Goal: Task Accomplishment & Management: Use online tool/utility

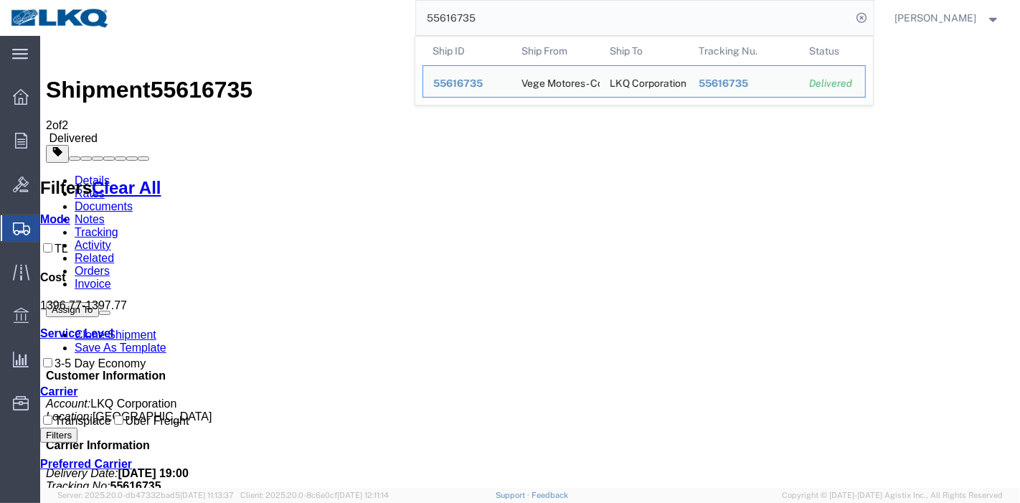
drag, startPoint x: 452, startPoint y: 27, endPoint x: 251, endPoint y: 17, distance: 201.1
click at [251, 17] on div "55616735 Ship ID Ship From Ship To Tracking Nu. Status Ship ID 55616735 Ship Fr…" at bounding box center [497, 18] width 753 height 36
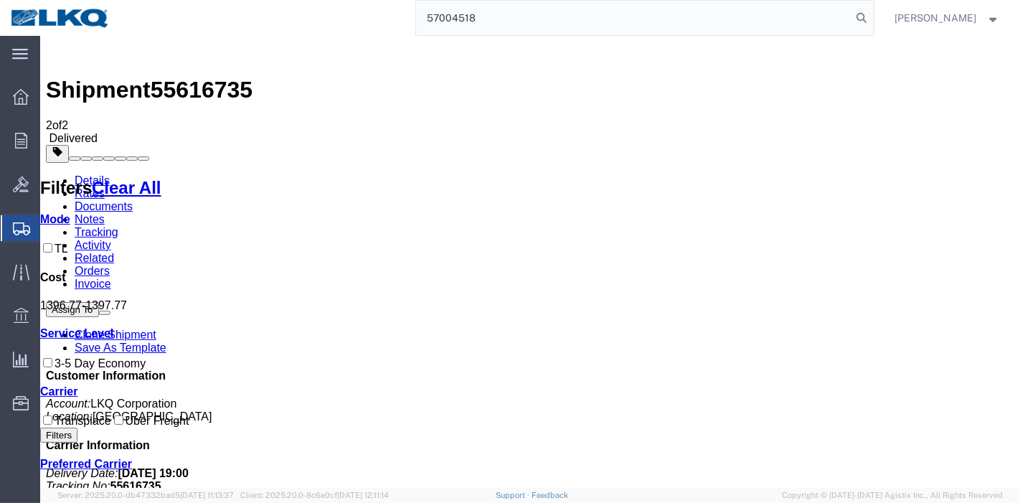
type input "57004518"
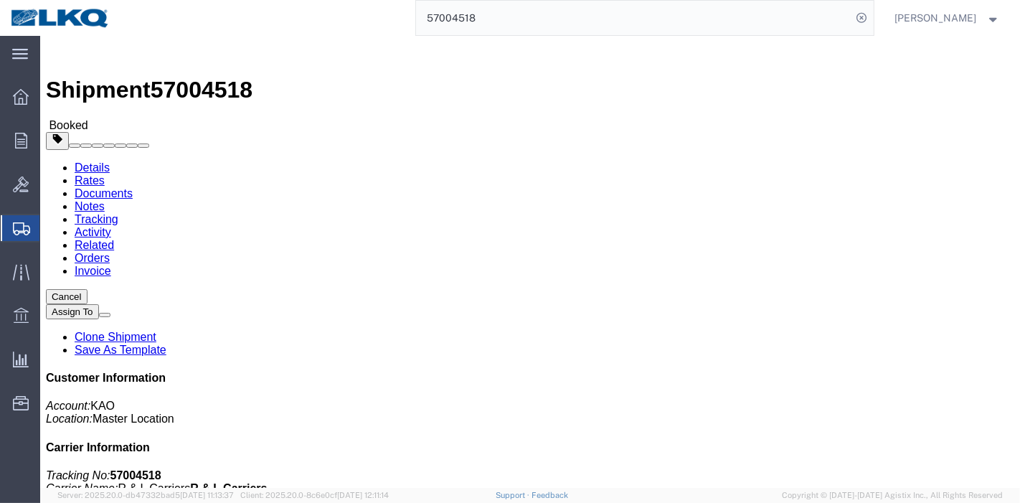
click link "Tracking"
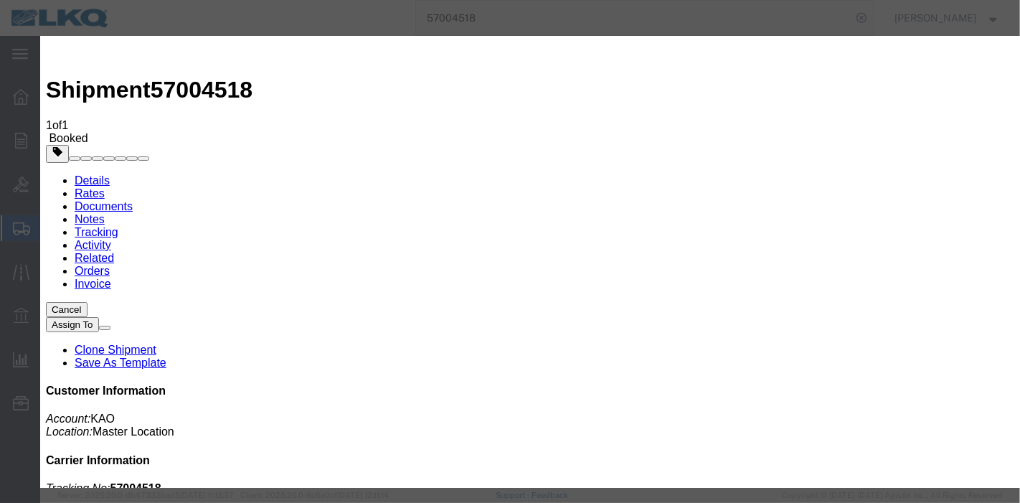
type input "[DATE]"
type input "8:00 PM"
select select "DELIVRED"
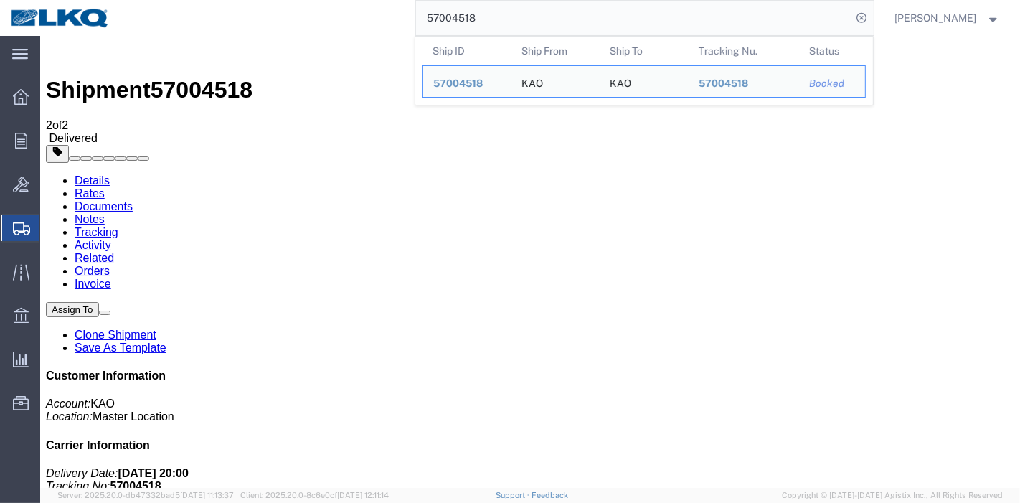
drag, startPoint x: 484, startPoint y: 22, endPoint x: 292, endPoint y: 29, distance: 191.7
click at [293, 29] on div "57004518 Ship ID Ship From Ship To Tracking Nu. Status Ship ID 57004518 Ship Fr…" at bounding box center [497, 18] width 753 height 36
paste input "6837424"
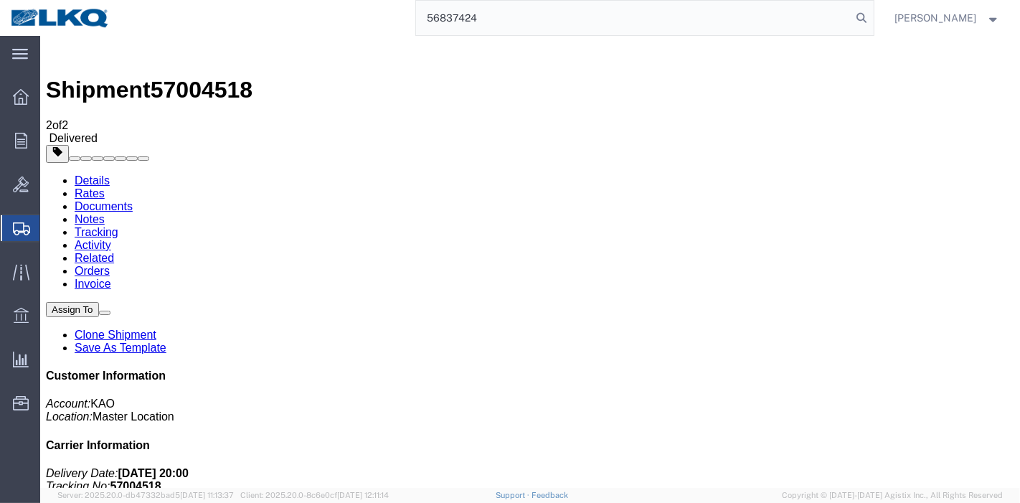
type input "56837424"
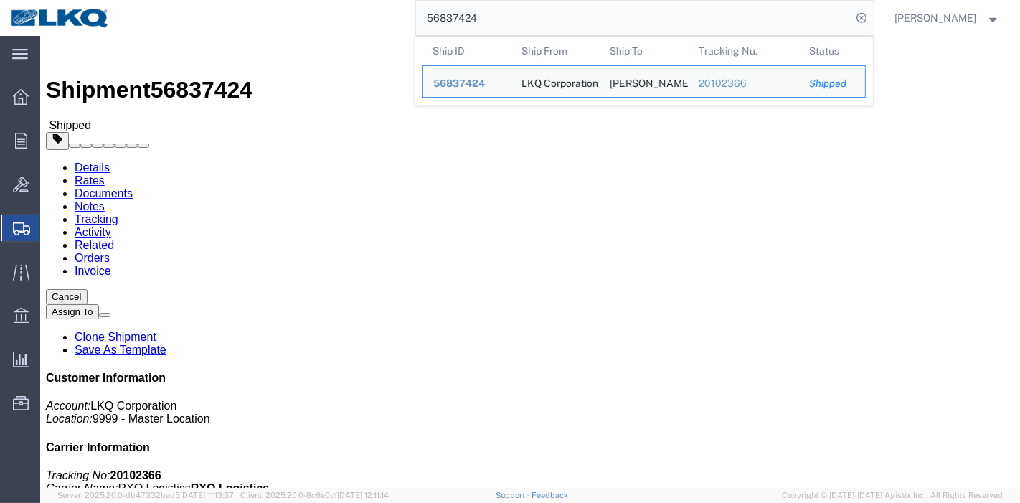
drag, startPoint x: 310, startPoint y: 89, endPoint x: 270, endPoint y: 53, distance: 53.9
click link "Tracking"
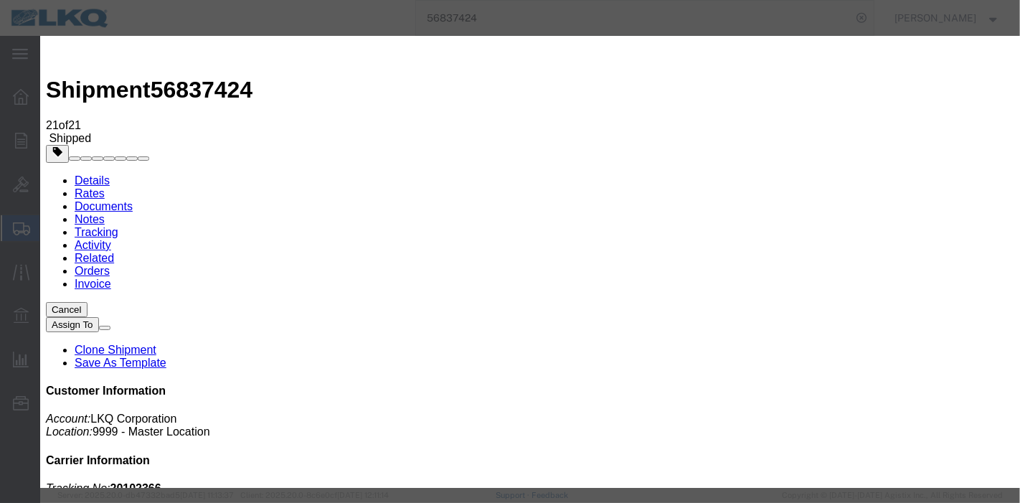
type input "[DATE]"
type input "8:00 PM"
select select "DELIVRED"
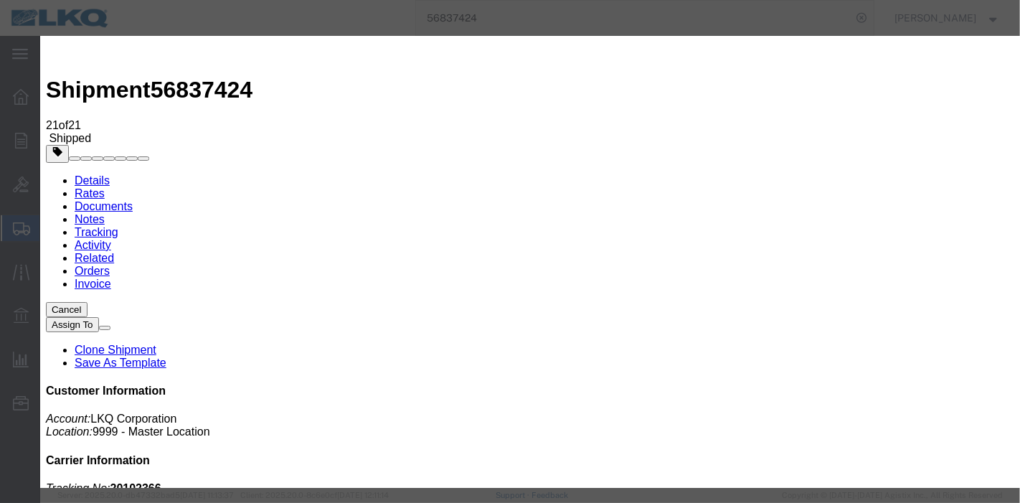
type input "[DATE]"
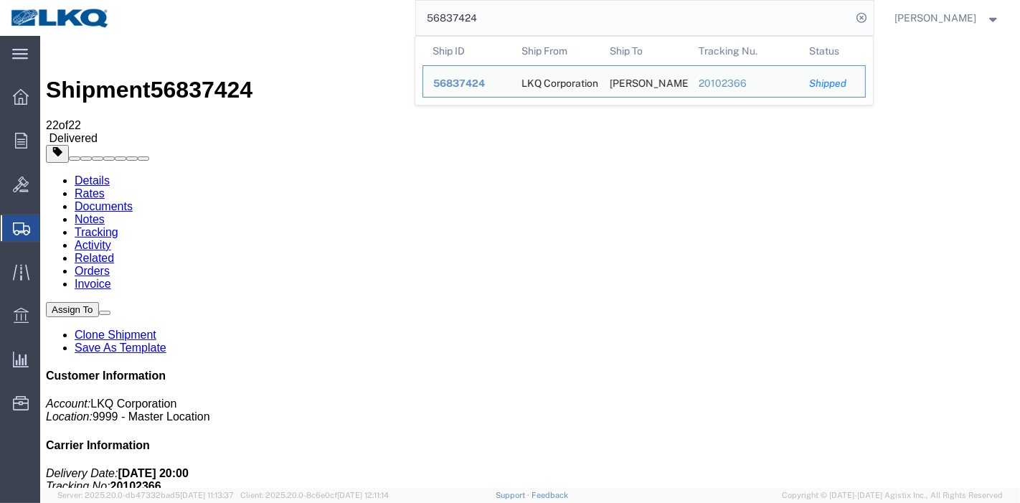
drag, startPoint x: 448, startPoint y: 23, endPoint x: 388, endPoint y: 17, distance: 59.8
click at [388, 17] on div "56837424 Ship ID Ship From Ship To Tracking Nu. Status Ship ID 56837424 Ship Fr…" at bounding box center [497, 18] width 753 height 36
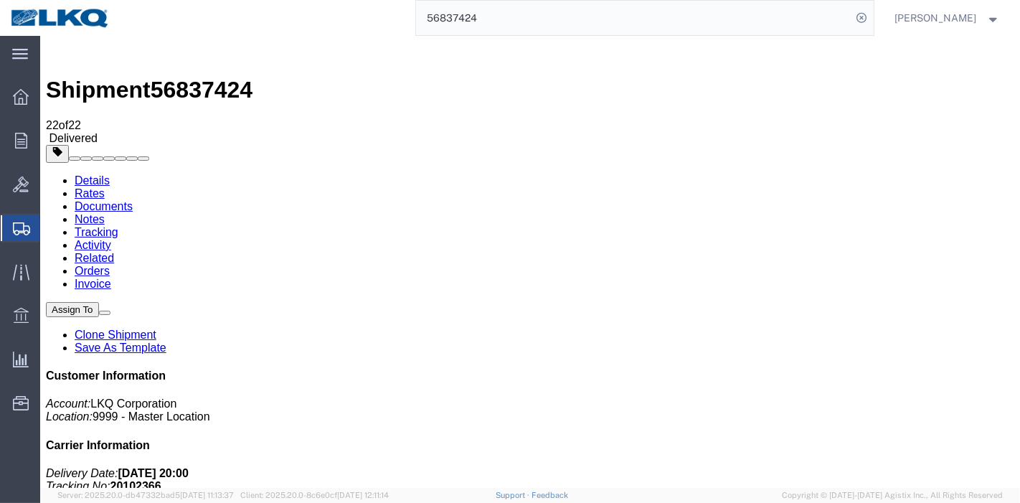
paste input "951329"
type input "56951329"
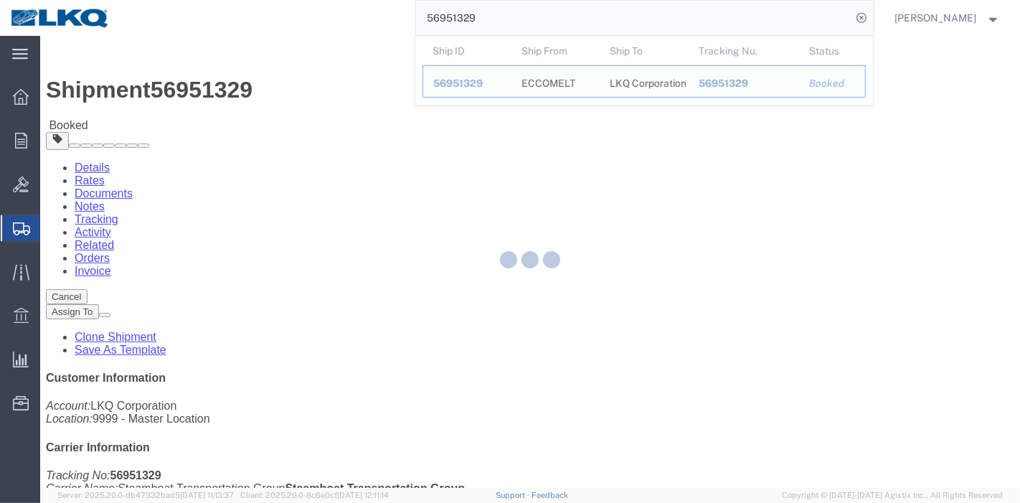
click at [299, 103] on div at bounding box center [530, 262] width 980 height 452
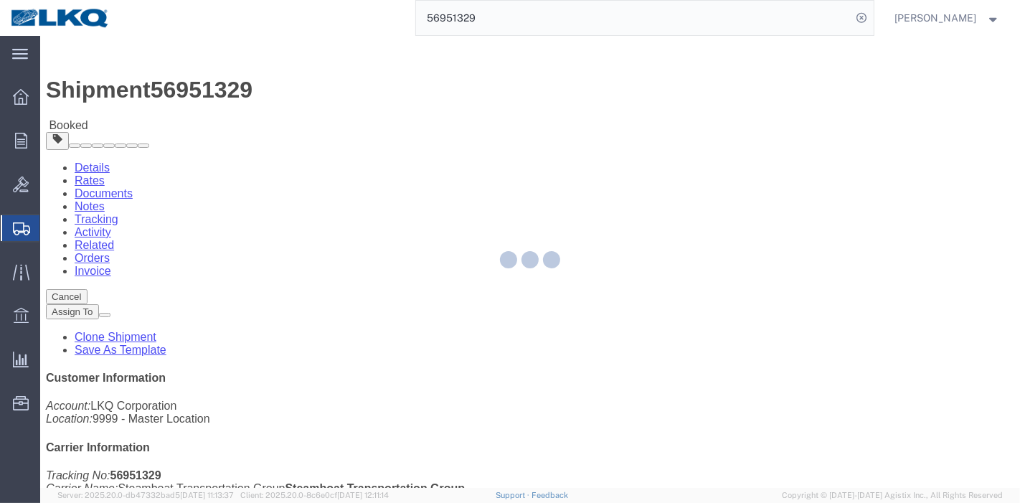
click at [309, 85] on div at bounding box center [530, 262] width 980 height 452
drag, startPoint x: 306, startPoint y: 97, endPoint x: 265, endPoint y: 60, distance: 54.3
click link "Tracking"
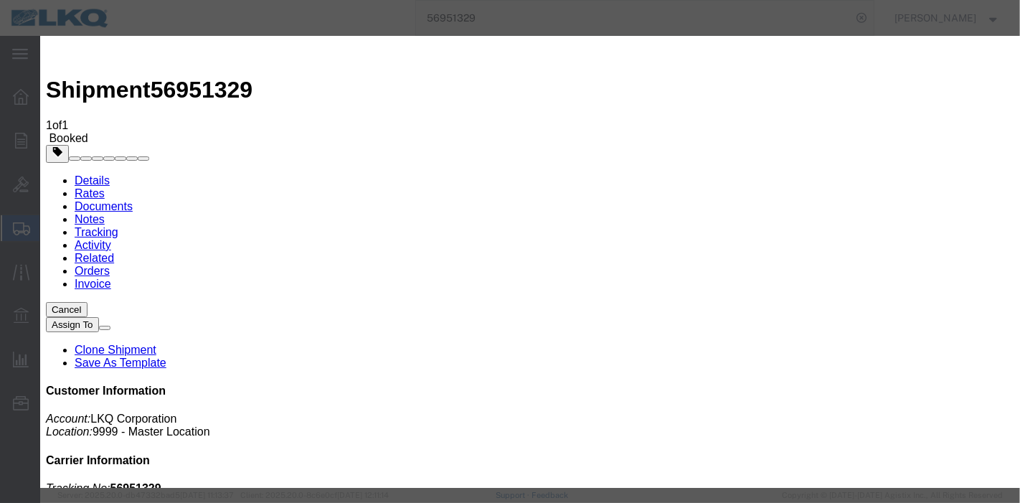
type input "[DATE]"
type input "8:00 PM"
select select "DELIVRED"
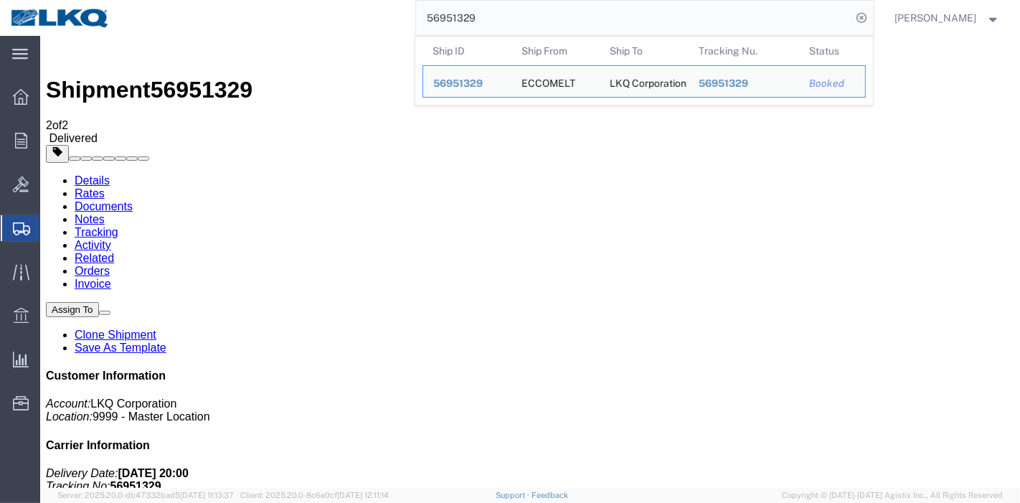
drag, startPoint x: 526, startPoint y: 17, endPoint x: 364, endPoint y: 11, distance: 162.3
click at [364, 11] on div "56951329 Ship ID Ship From Ship To Tracking Nu. Status Ship ID 56951329 Ship Fr…" at bounding box center [497, 18] width 753 height 36
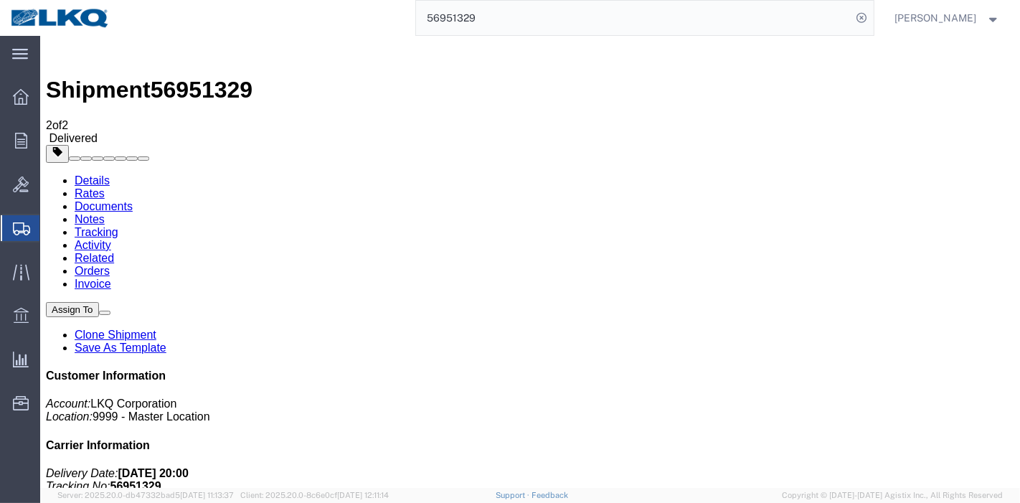
paste input "904"
type input "56951904"
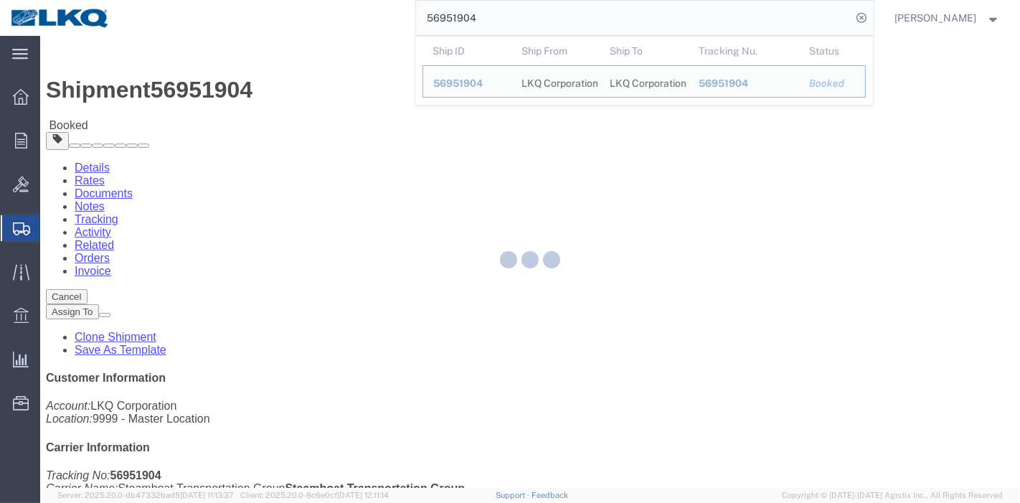
click at [303, 95] on div at bounding box center [530, 262] width 980 height 452
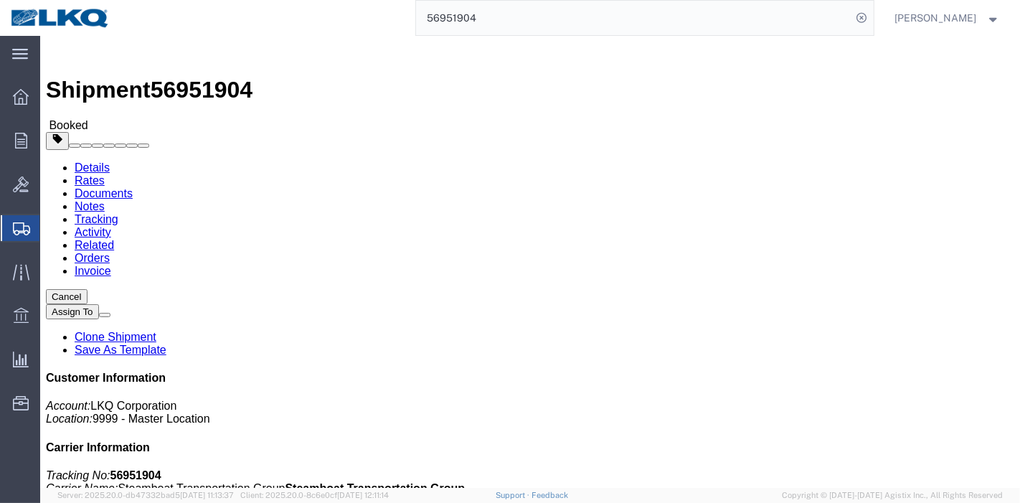
click link "Tracking"
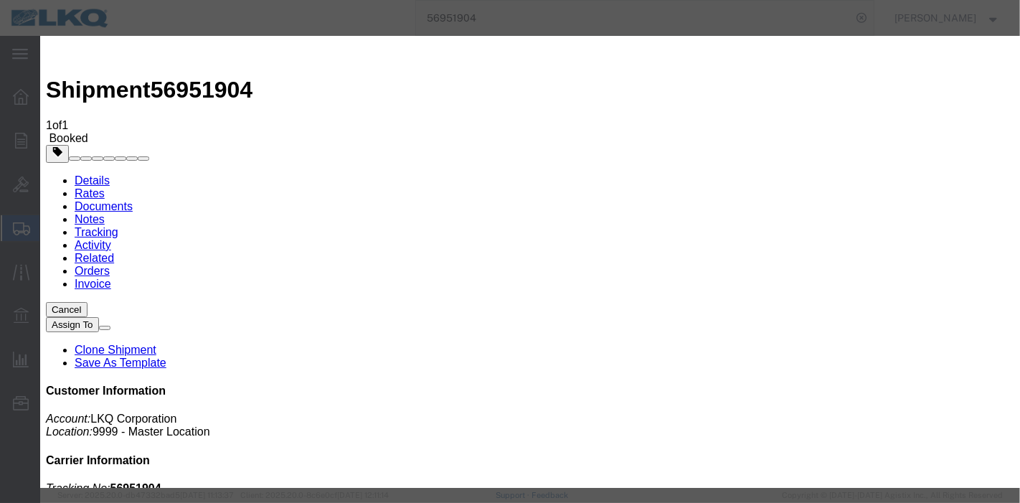
type input "[DATE]"
type input "8:00 PM"
select select "DELIVRED"
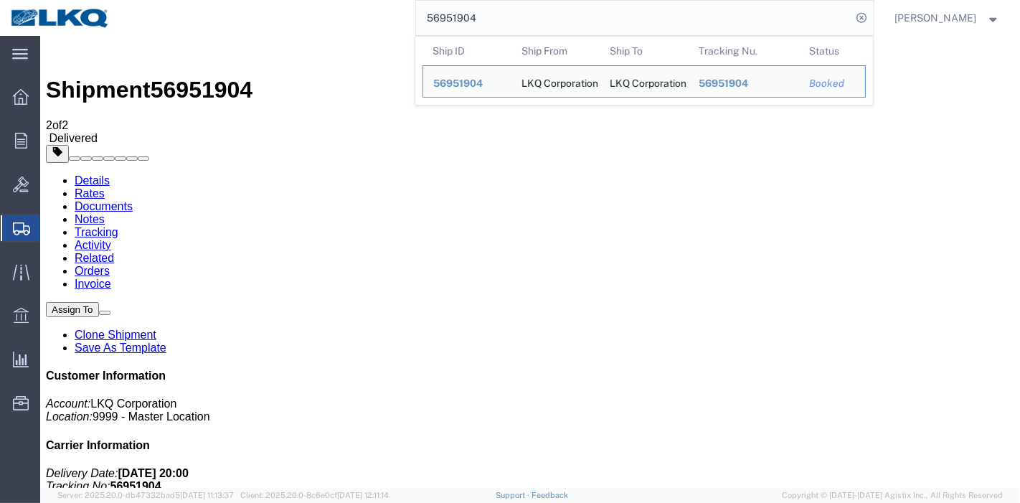
drag, startPoint x: 459, startPoint y: 8, endPoint x: 359, endPoint y: 7, distance: 100.4
click at [366, 6] on div "56951904 Ship ID Ship From Ship To Tracking Nu. Status Ship ID 56951904 Ship Fr…" at bounding box center [497, 18] width 753 height 36
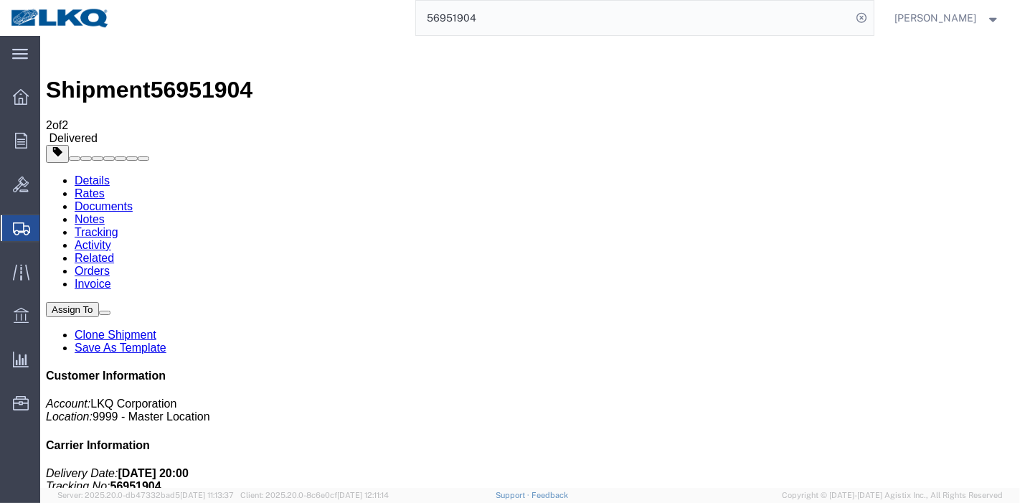
paste input "714340"
type input "56714340"
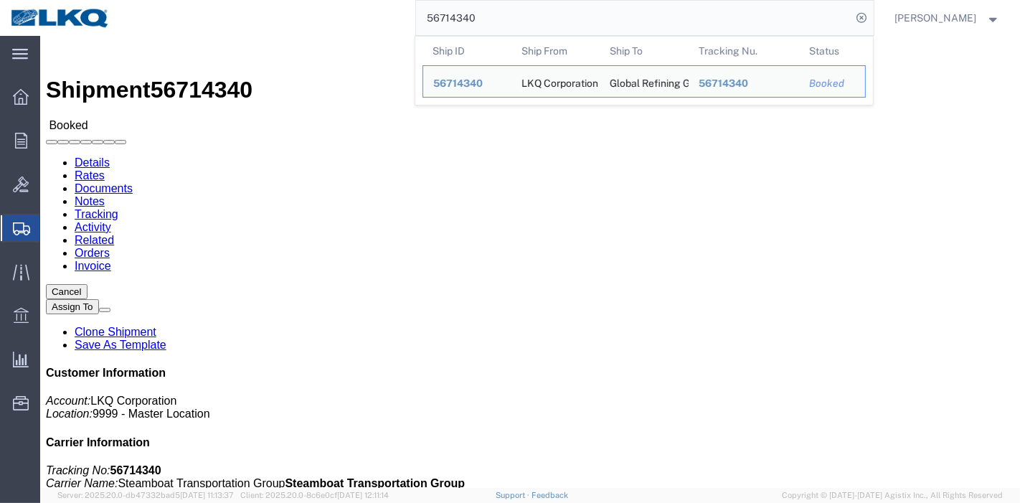
click link "Tracking"
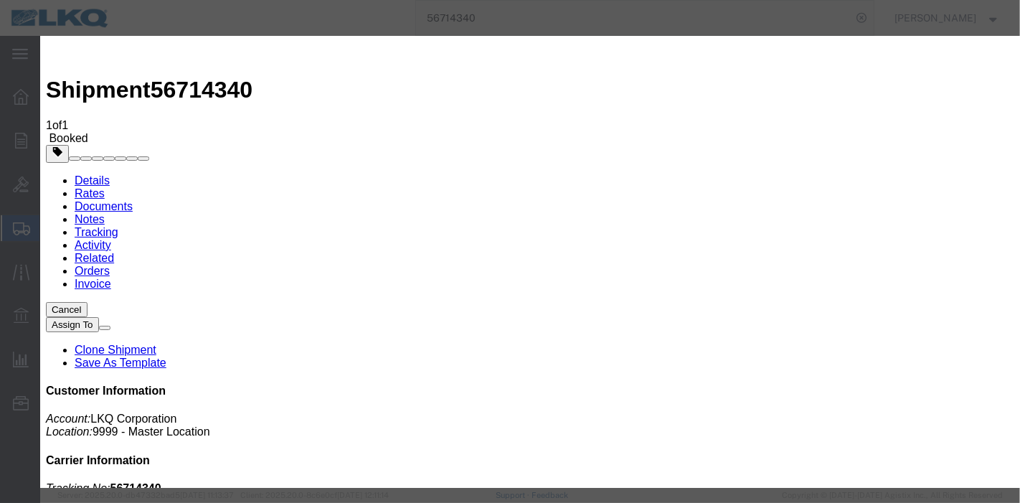
type input "[DATE]"
type input "8:00 PM"
select select "DELIVRED"
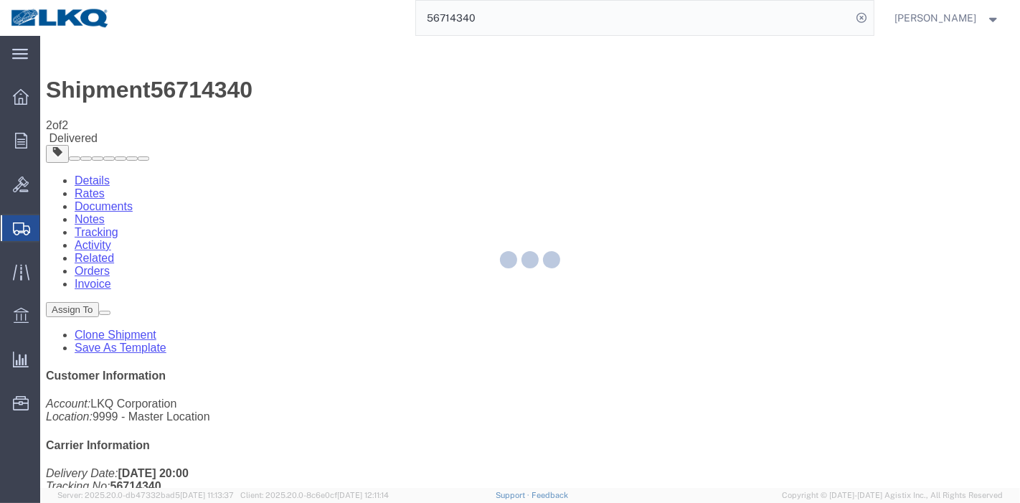
drag, startPoint x: 512, startPoint y: 27, endPoint x: 361, endPoint y: 24, distance: 151.4
click at [361, 24] on div "56714340" at bounding box center [497, 18] width 753 height 36
paste input "81398"
type input "56781398"
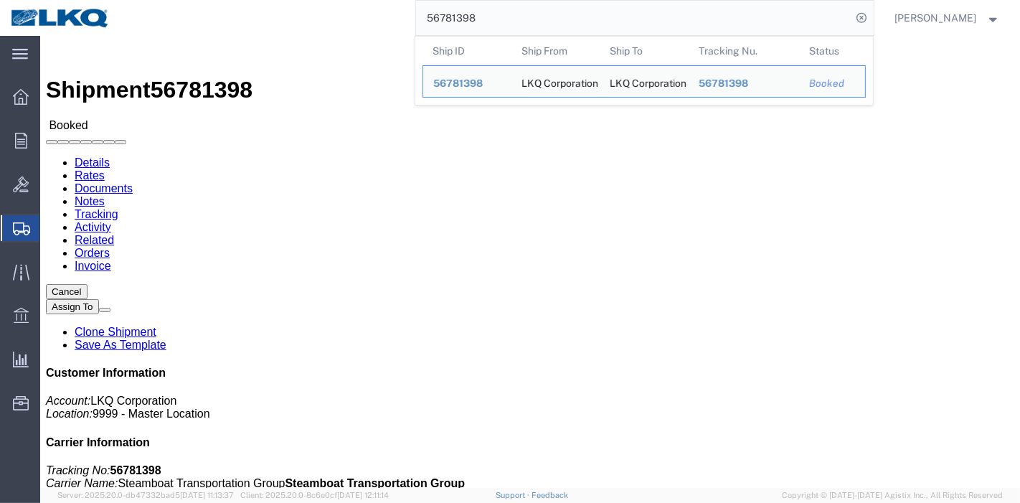
click div
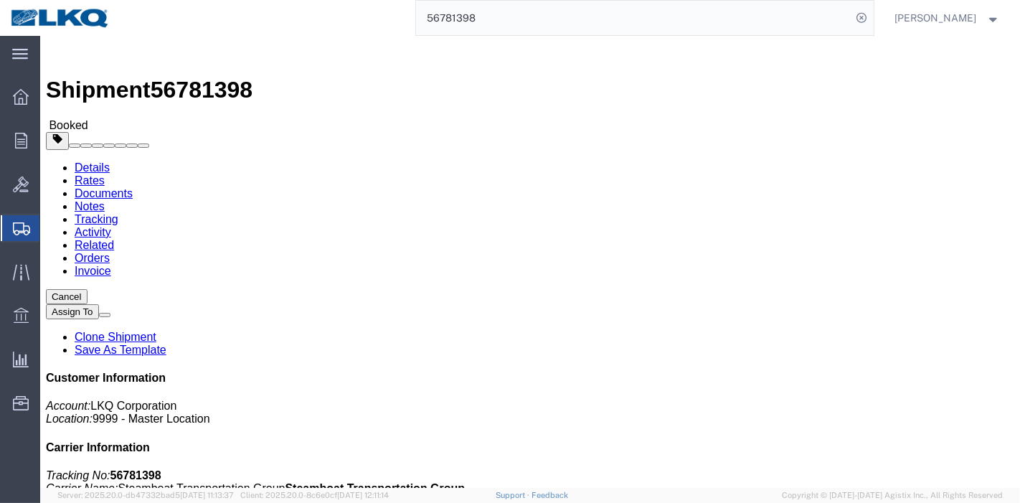
click link "Tracking"
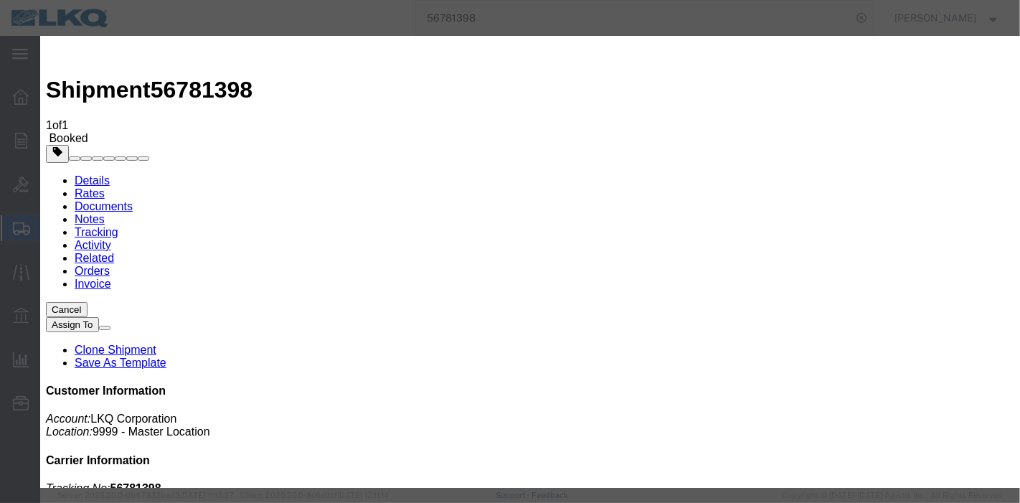
type input "[DATE]"
type input "8:00 PM"
select select "DELIVRED"
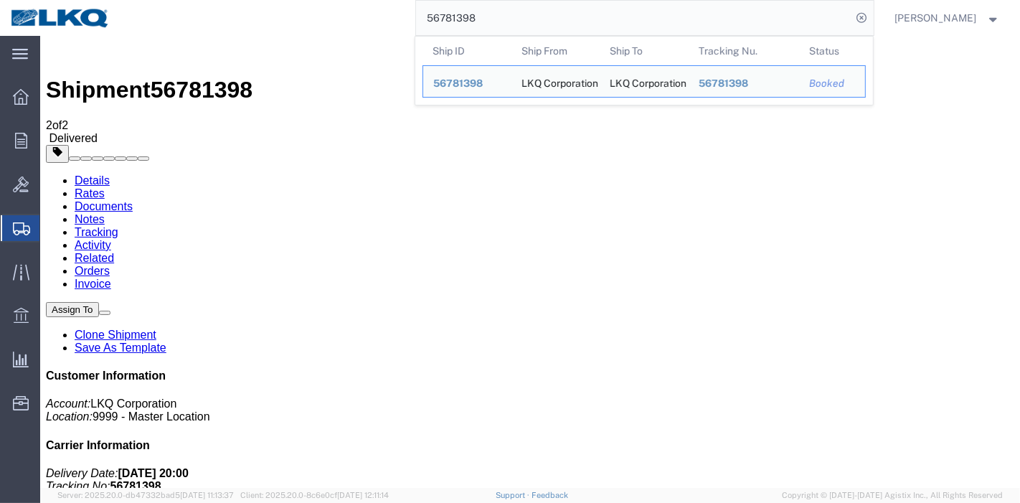
drag, startPoint x: 480, startPoint y: 24, endPoint x: 408, endPoint y: 23, distance: 71.8
click at [408, 23] on div "56781398 Ship ID Ship From Ship To Tracking Nu. Status Ship ID 56781398 Ship Fr…" at bounding box center [497, 18] width 753 height 36
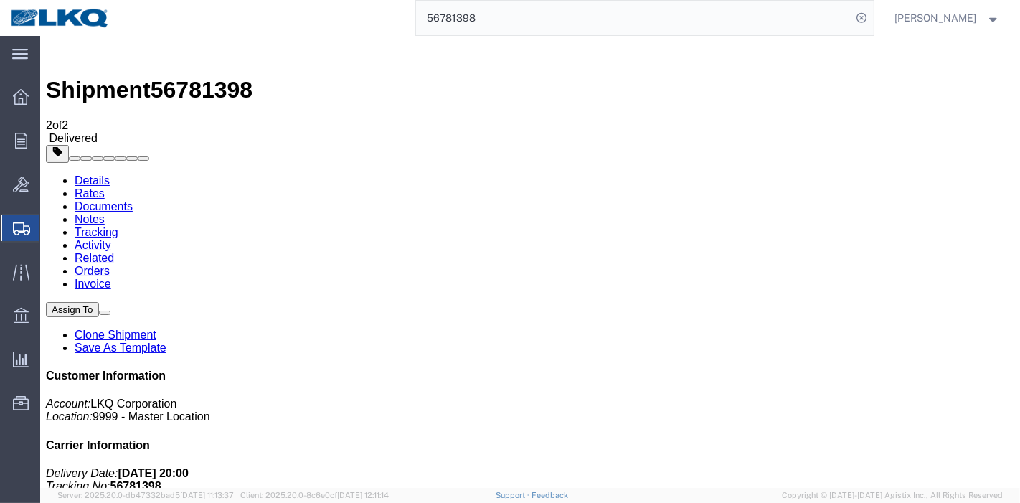
paste input "593302"
type input "56593302"
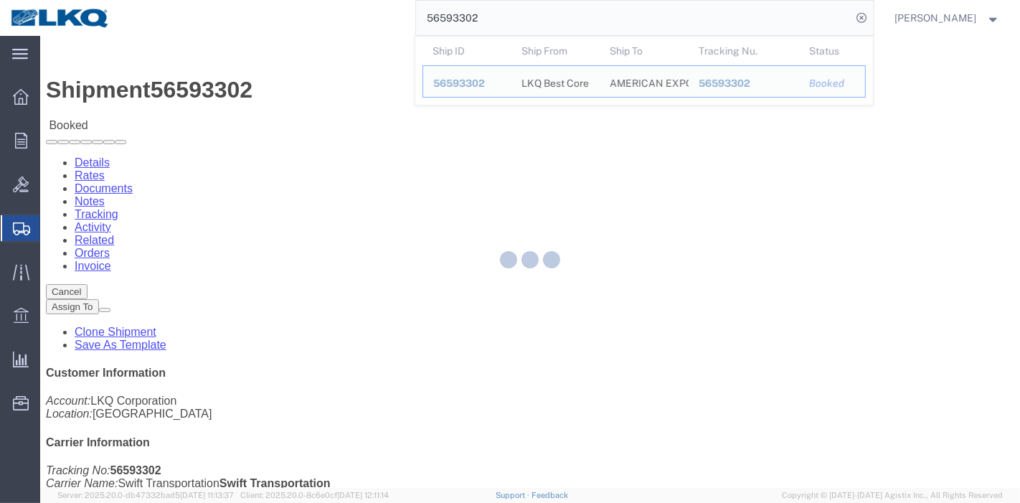
click div
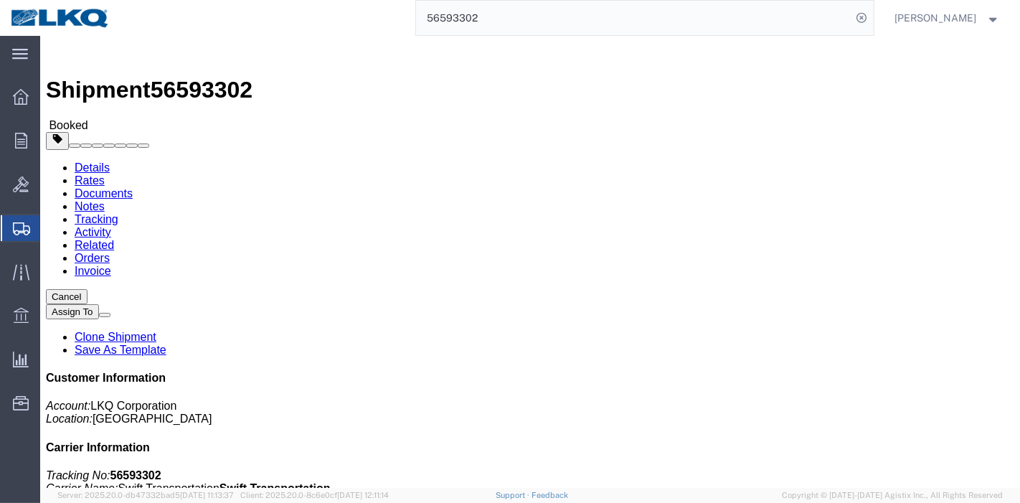
click link "Tracking"
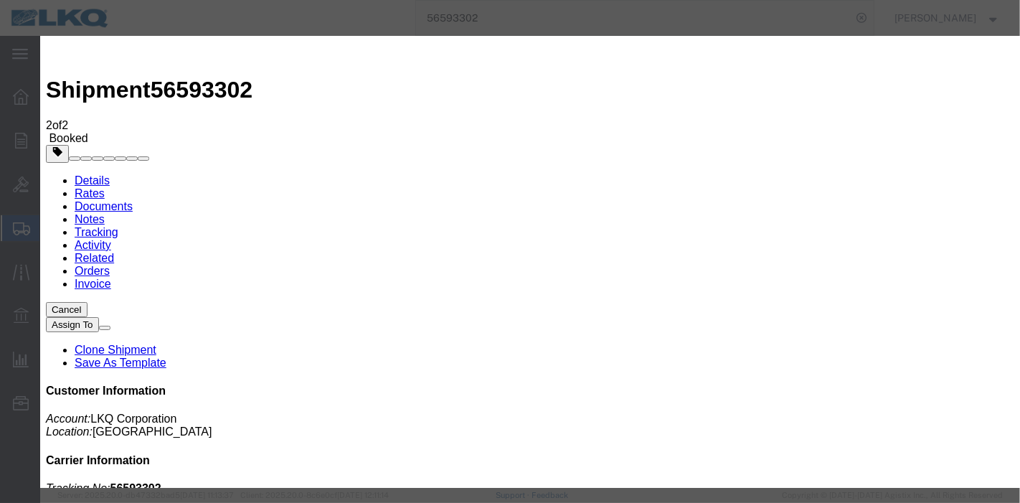
type input "[DATE]"
type input "8:00 PM"
select select "DELIVRED"
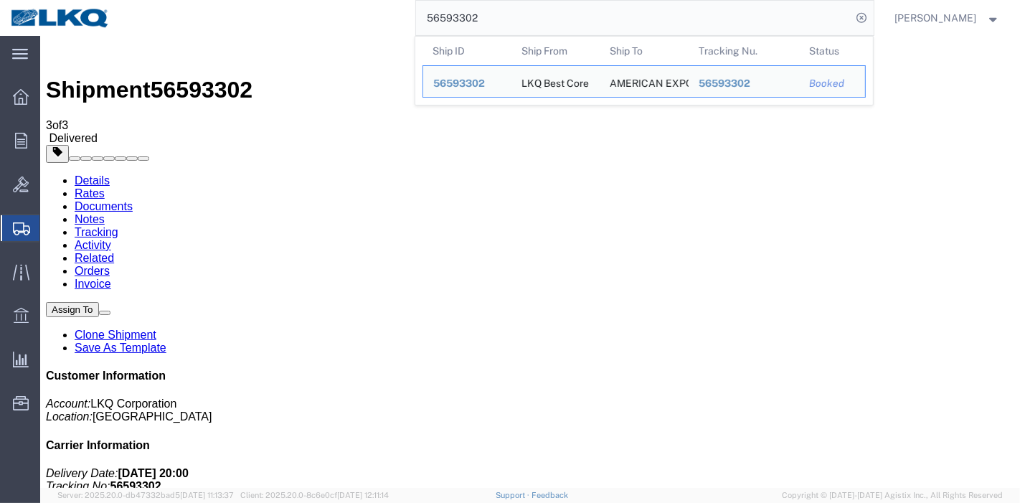
drag, startPoint x: 445, startPoint y: 4, endPoint x: 270, endPoint y: 26, distance: 176.4
click at [270, 26] on div "56593302 Ship ID Ship From Ship To Tracking Nu. Status Ship ID 56593302 Ship Fr…" at bounding box center [497, 18] width 753 height 36
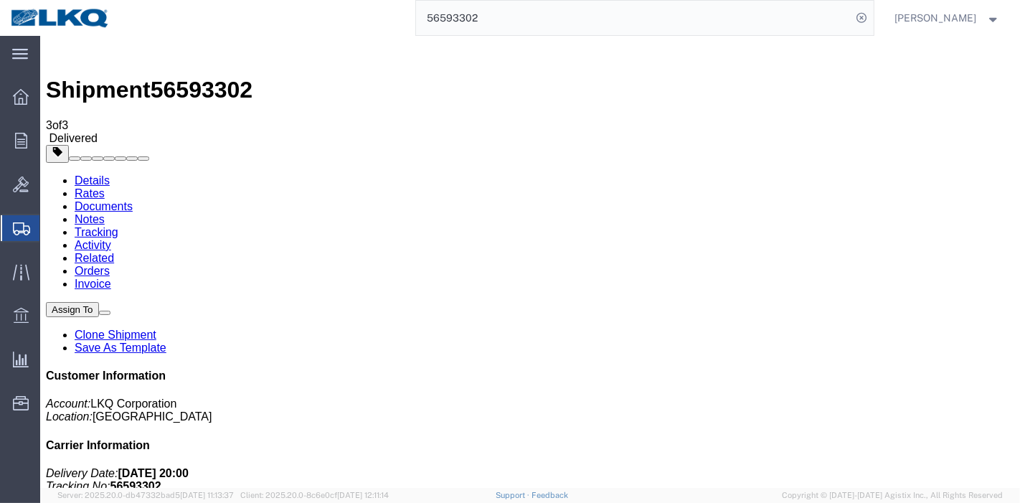
paste input "721228"
type input "56721228"
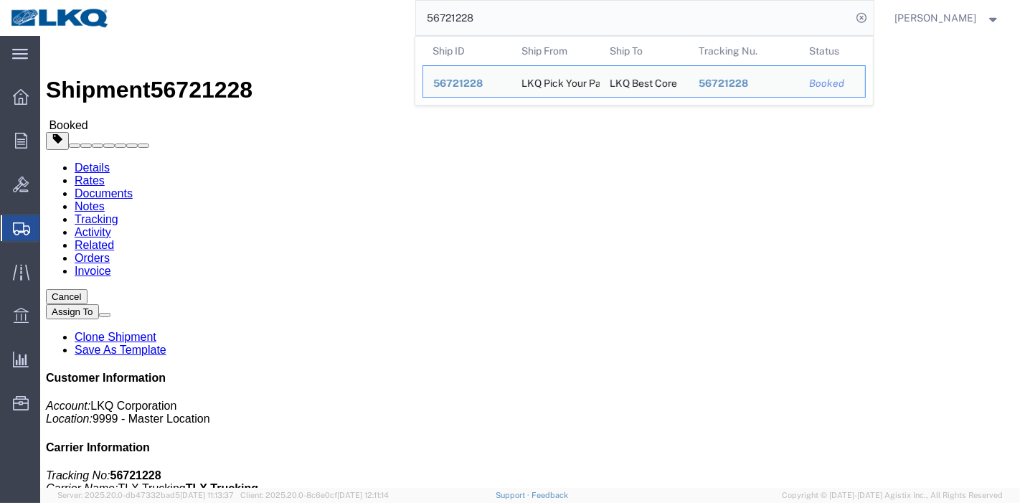
click link "Tracking"
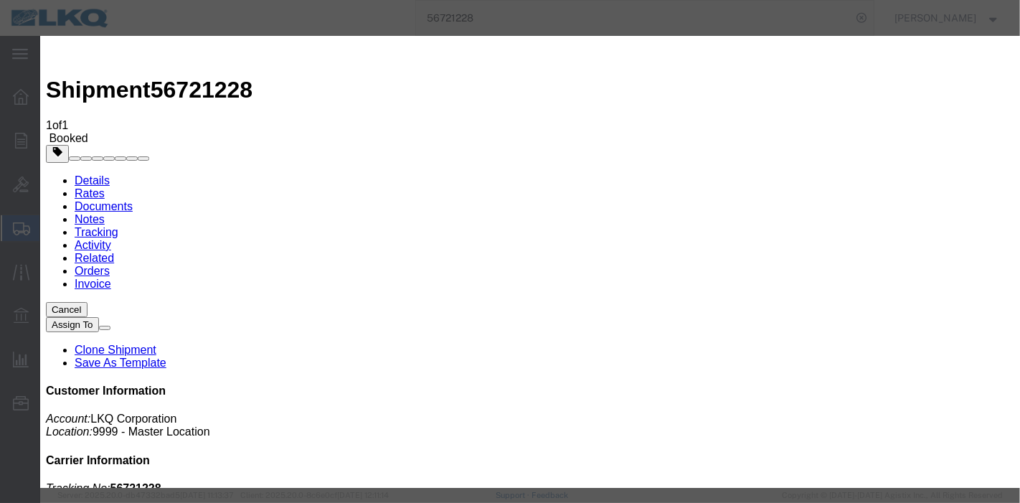
type input "[DATE]"
type input "8:00 PM"
select select "DELIVRED"
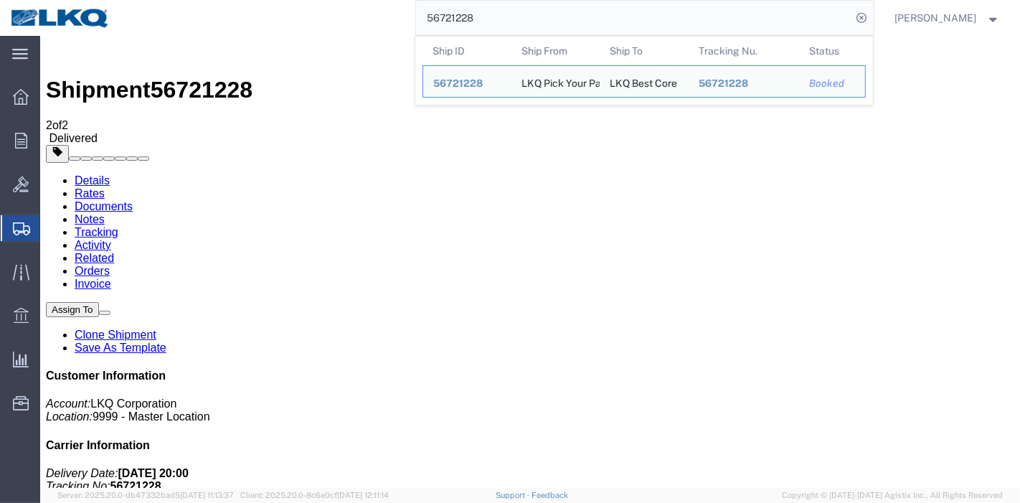
drag, startPoint x: 504, startPoint y: 13, endPoint x: 306, endPoint y: 24, distance: 199.0
click at [306, 24] on div "56721228 Ship ID Ship From Ship To Tracking Nu. Status Ship ID 56721228 Ship Fr…" at bounding box center [497, 18] width 753 height 36
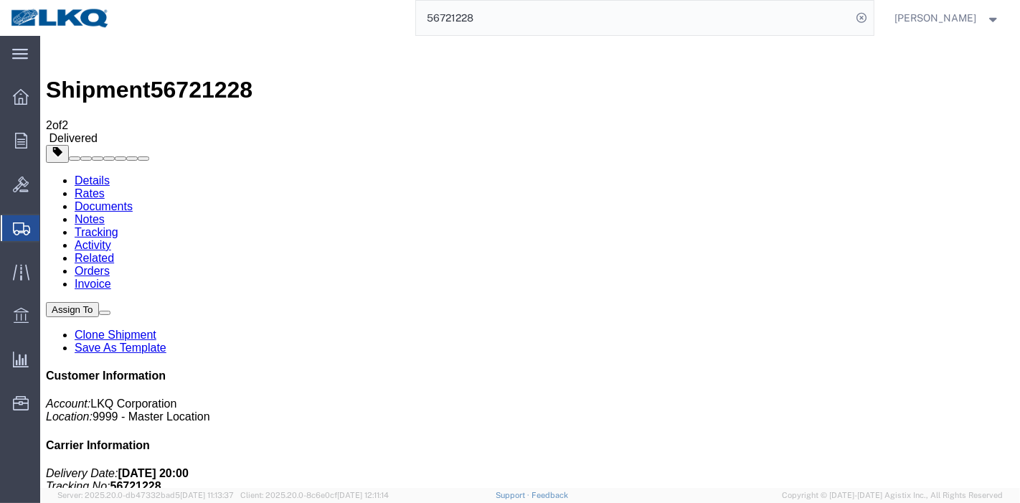
paste input "905663"
type input "56905663"
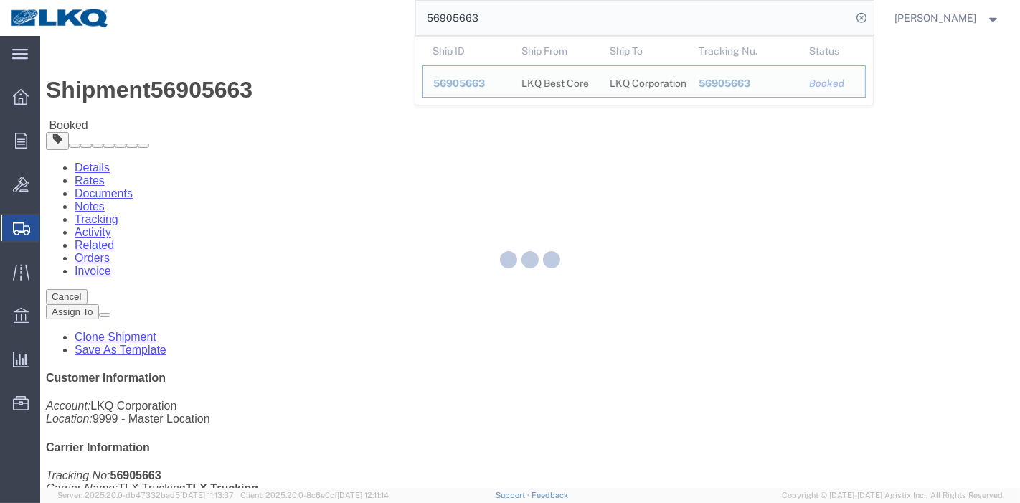
click at [308, 95] on div at bounding box center [530, 262] width 980 height 452
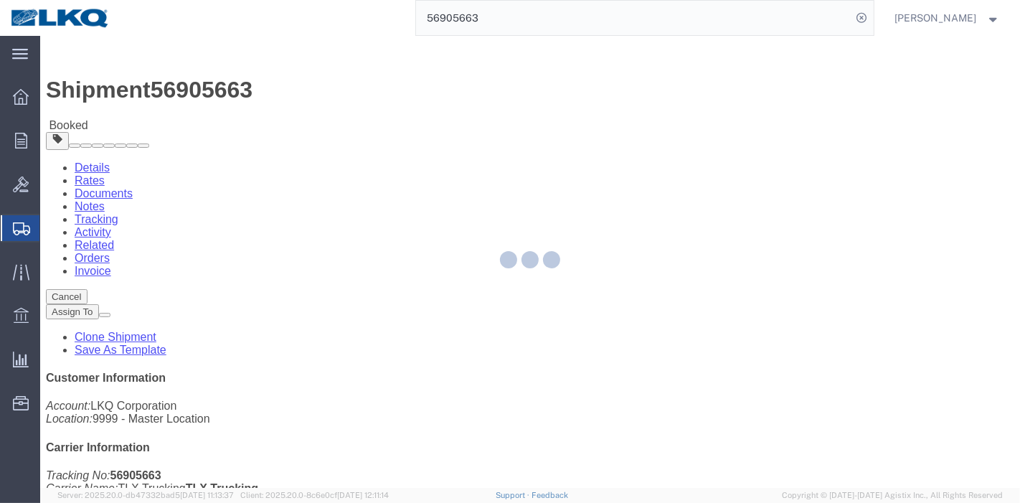
click at [309, 92] on div at bounding box center [530, 262] width 980 height 452
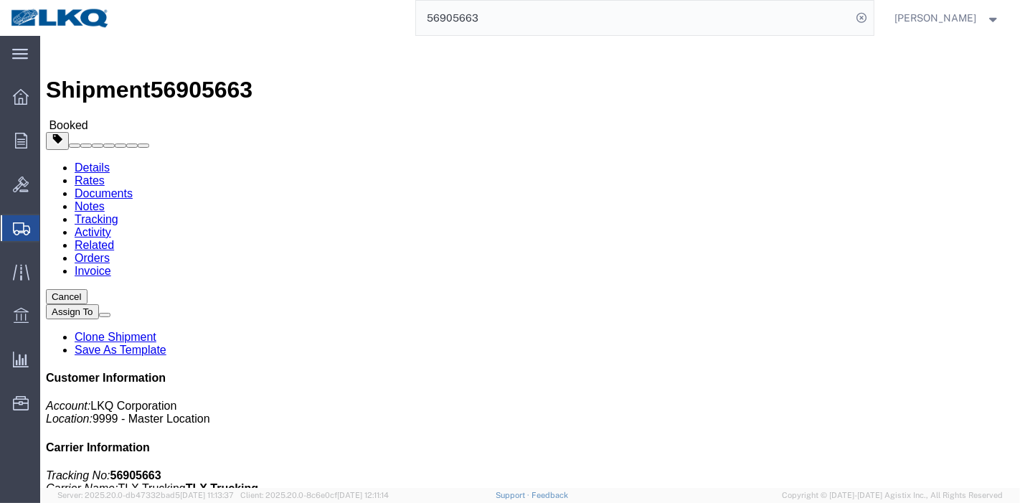
click link "Tracking"
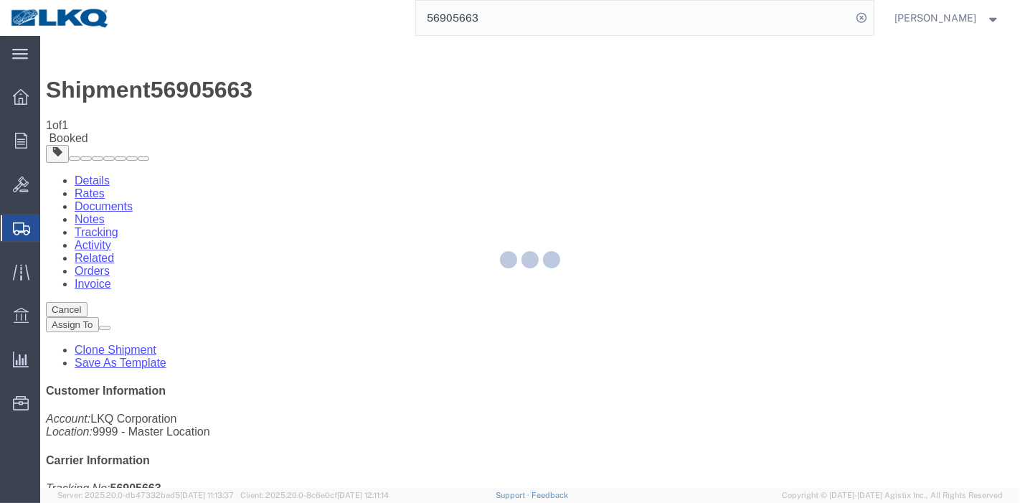
click at [661, 127] on div at bounding box center [530, 262] width 980 height 452
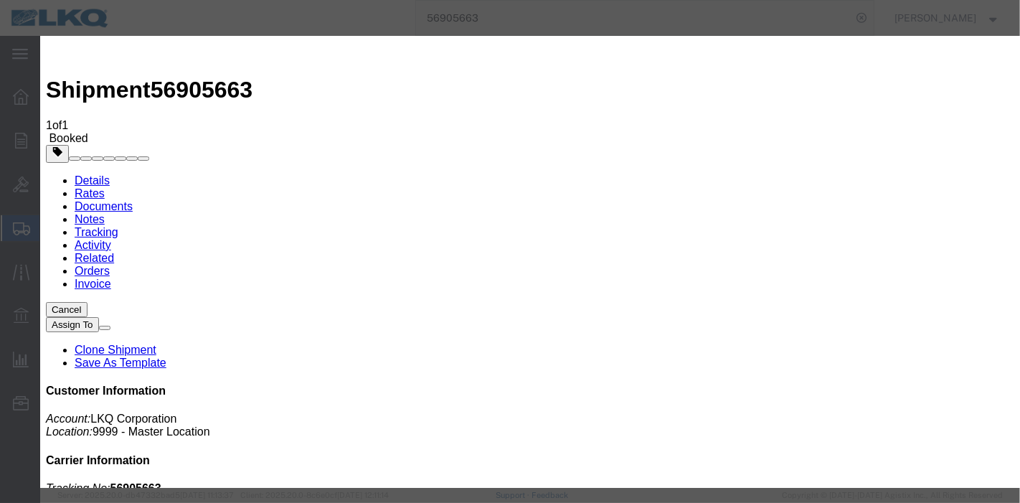
type input "[DATE]"
type input "8:00 PM"
select select "DELIVRED"
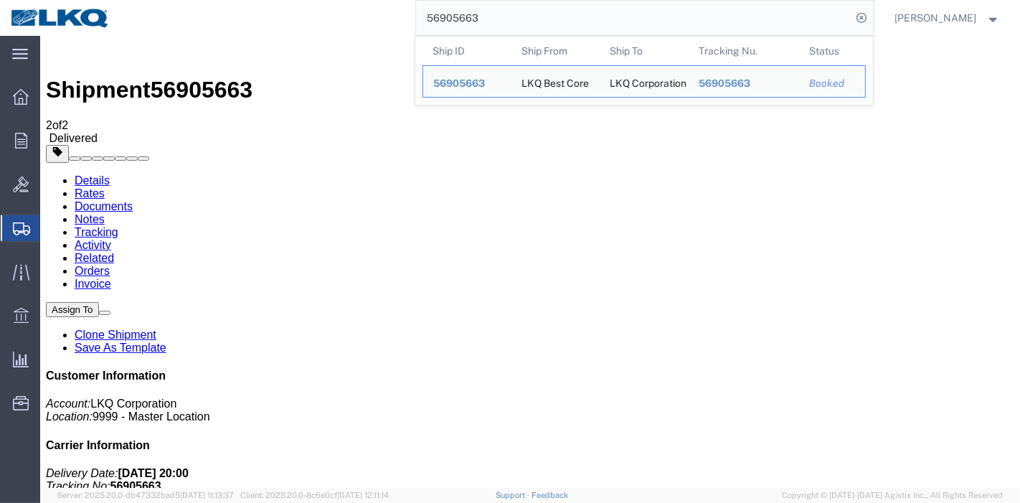
drag, startPoint x: 526, startPoint y: 11, endPoint x: 242, endPoint y: 23, distance: 284.3
click at [242, 23] on div "56905663 Ship ID Ship From Ship To Tracking Nu. Status Ship ID 56905663 Ship Fr…" at bounding box center [497, 18] width 753 height 36
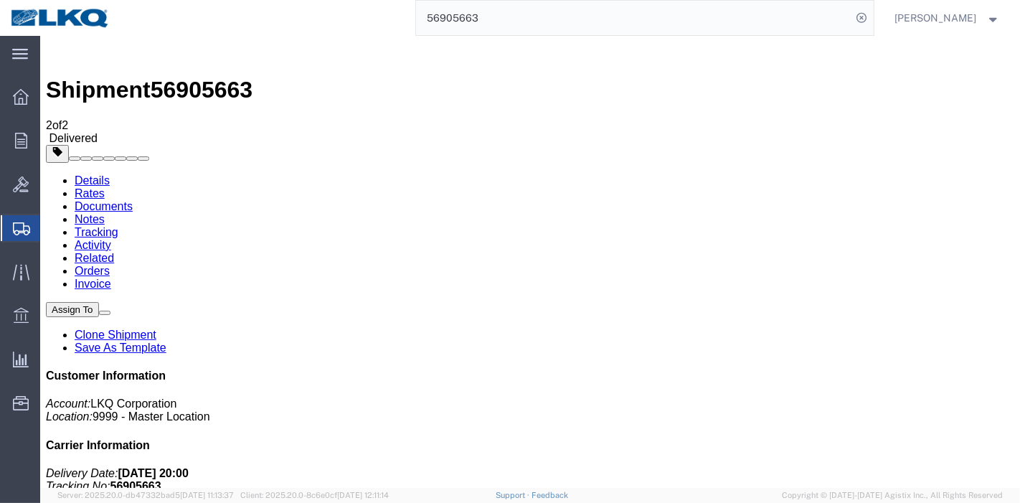
paste input "5648467 54875470 50889504 56869519 56809609 5678548"
drag, startPoint x: 746, startPoint y: 13, endPoint x: 393, endPoint y: 15, distance: 353.0
click at [393, 15] on div "55648467 54875470 50889504 56869519 56809609 56785483" at bounding box center [497, 18] width 753 height 36
paste input "search"
drag, startPoint x: 810, startPoint y: 53, endPoint x: 259, endPoint y: 37, distance: 551.2
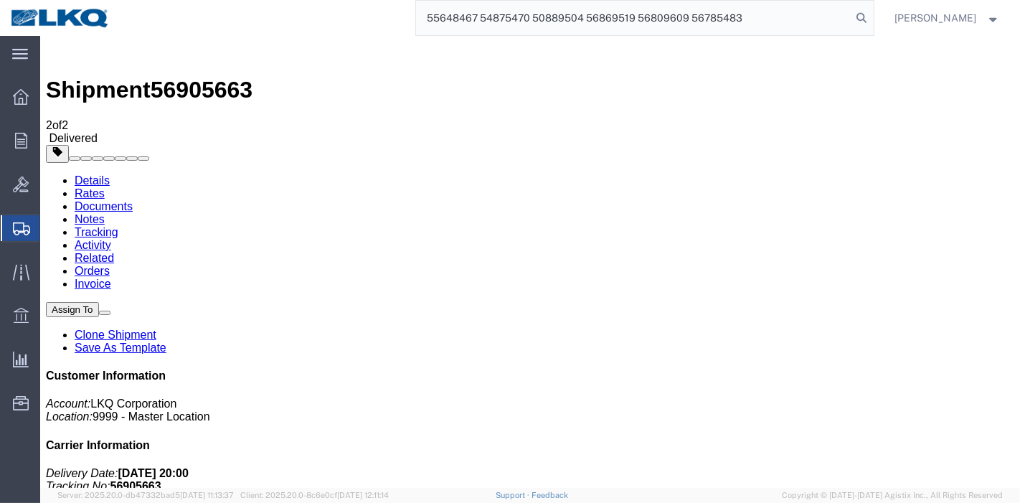
paste input "search"
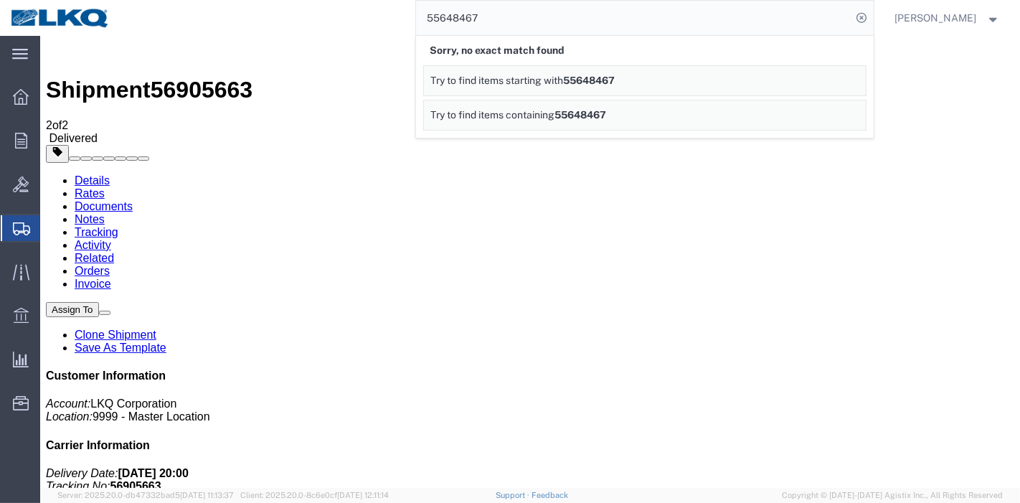
drag, startPoint x: 520, startPoint y: 14, endPoint x: 294, endPoint y: 24, distance: 226.2
click at [296, 24] on div "55648467 Sorry, no exact match found Try to find items starting with 55648467 T…" at bounding box center [497, 18] width 753 height 36
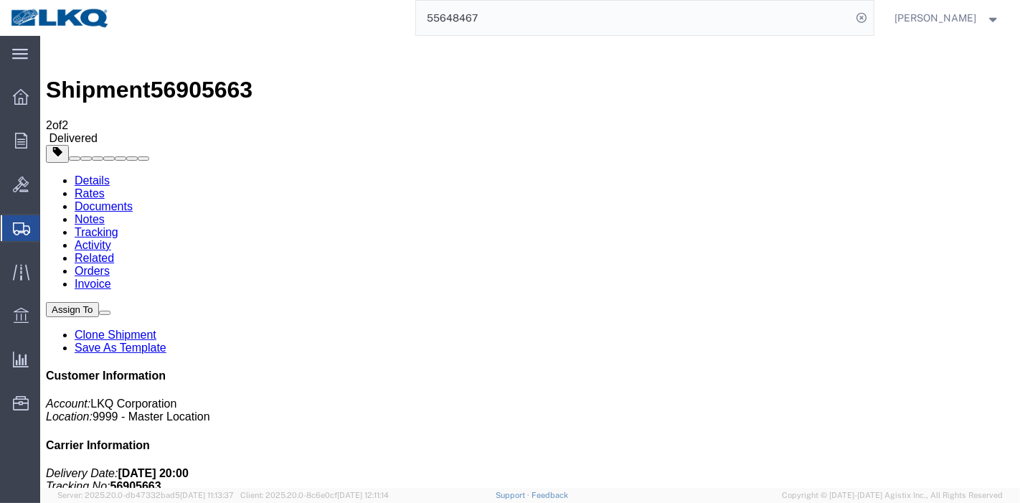
paste input "684845"
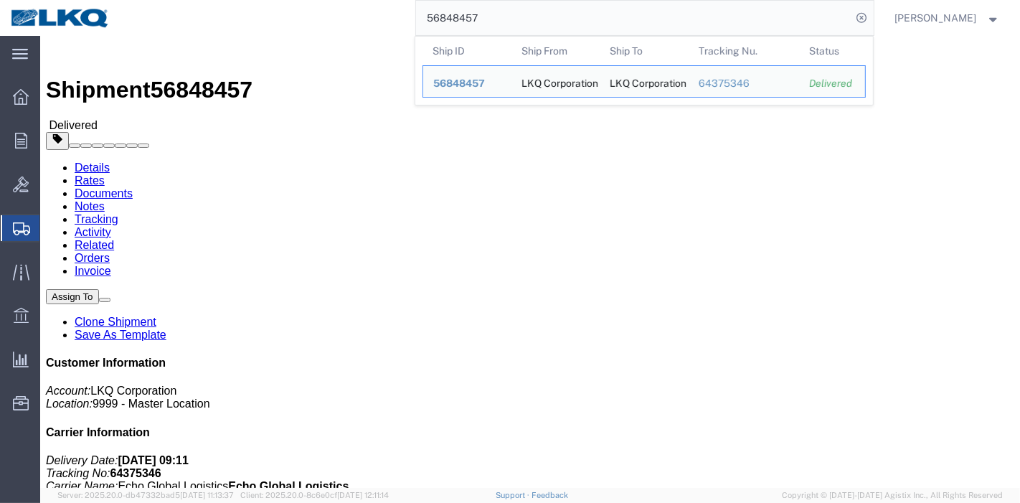
click link "Rates"
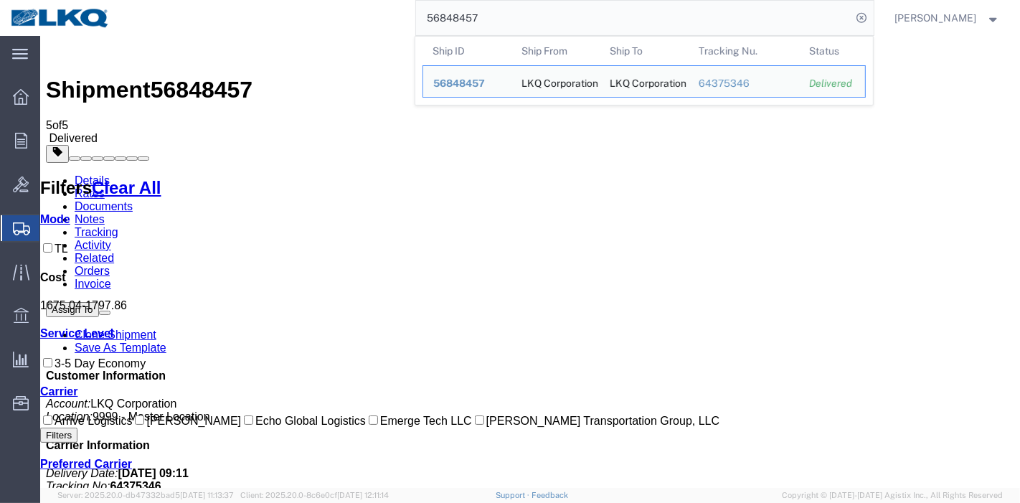
drag, startPoint x: 547, startPoint y: 45, endPoint x: 222, endPoint y: 39, distance: 325.8
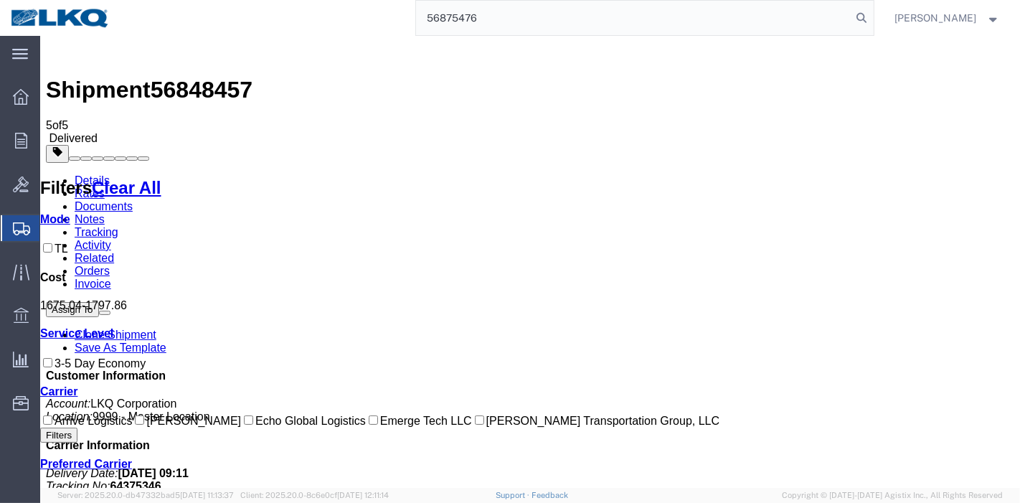
type input "56875476"
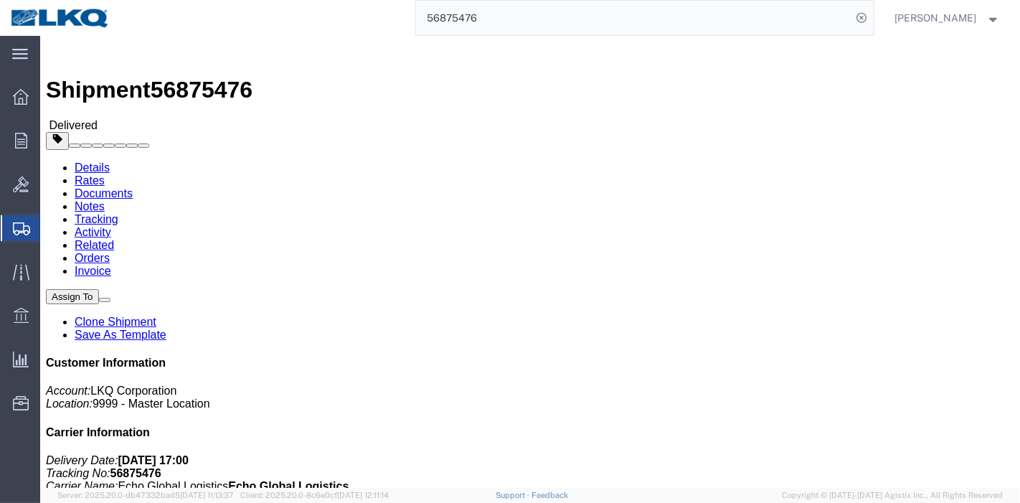
click link "Rates"
